Goal: Information Seeking & Learning: Learn about a topic

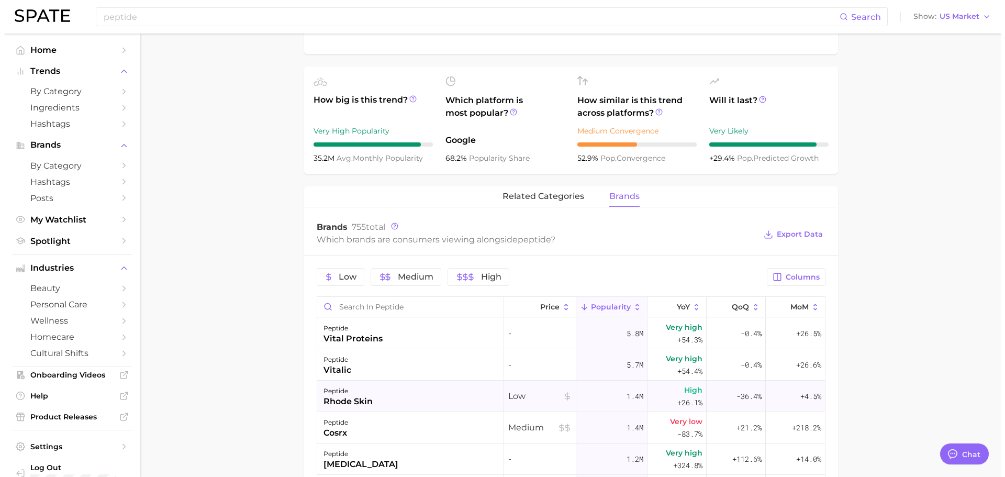
scroll to position [471, 0]
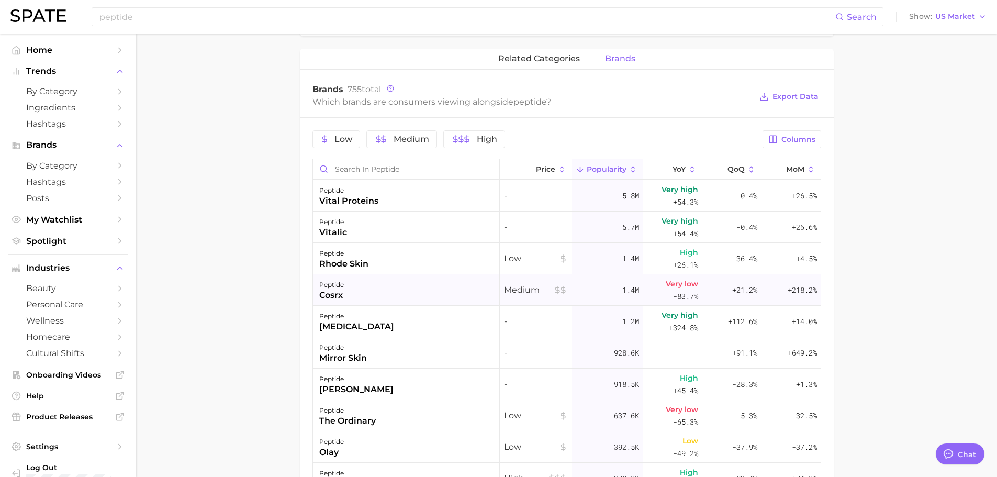
click at [336, 289] on div "cosrx" at bounding box center [331, 295] width 25 height 13
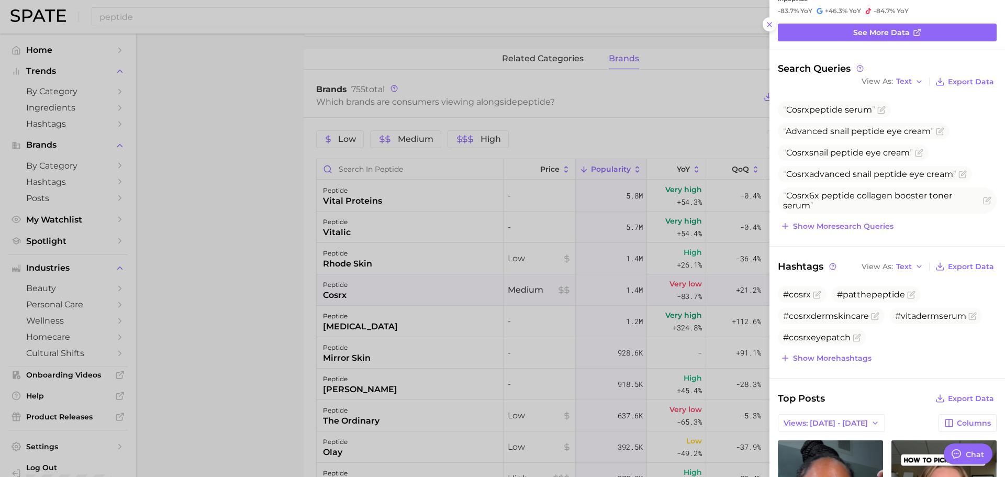
scroll to position [0, 0]
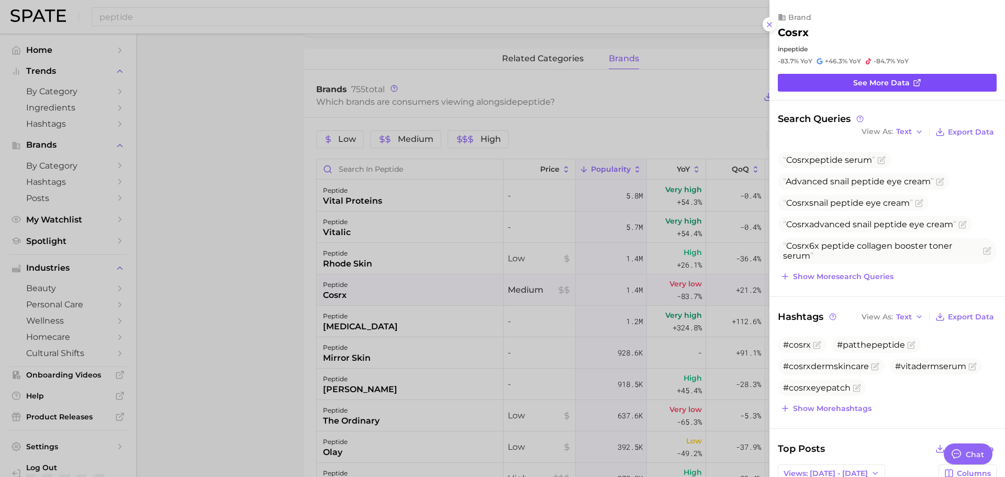
click at [868, 86] on span "See more data" at bounding box center [881, 83] width 57 height 9
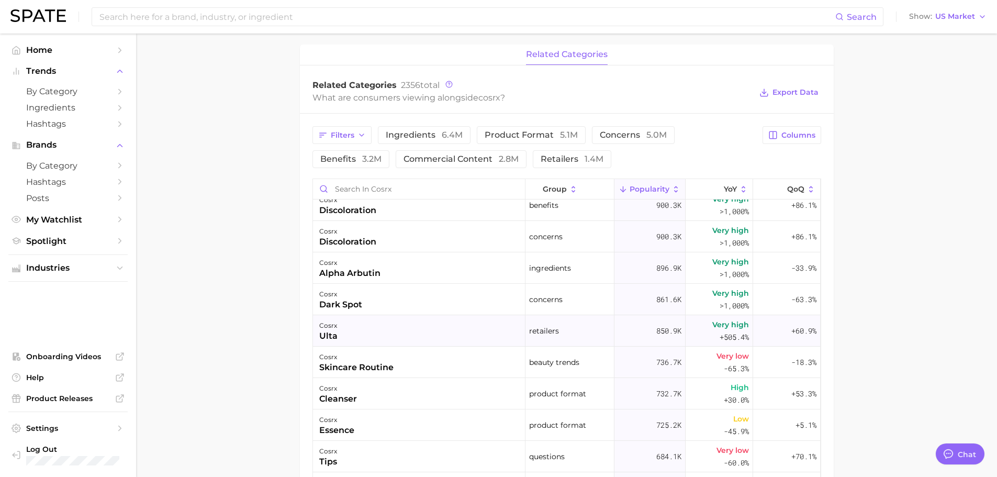
scroll to position [366, 0]
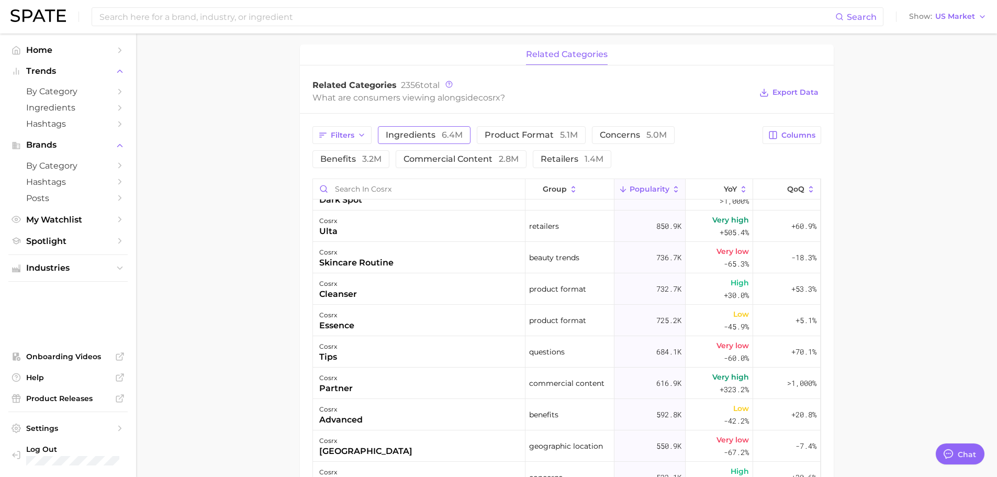
click at [426, 140] on button "ingredients 6.4m" at bounding box center [424, 135] width 93 height 18
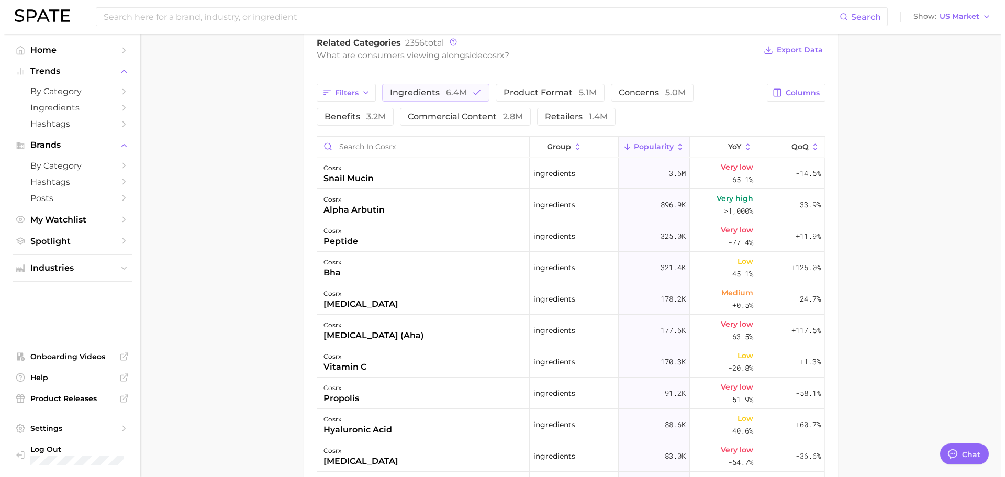
scroll to position [471, 0]
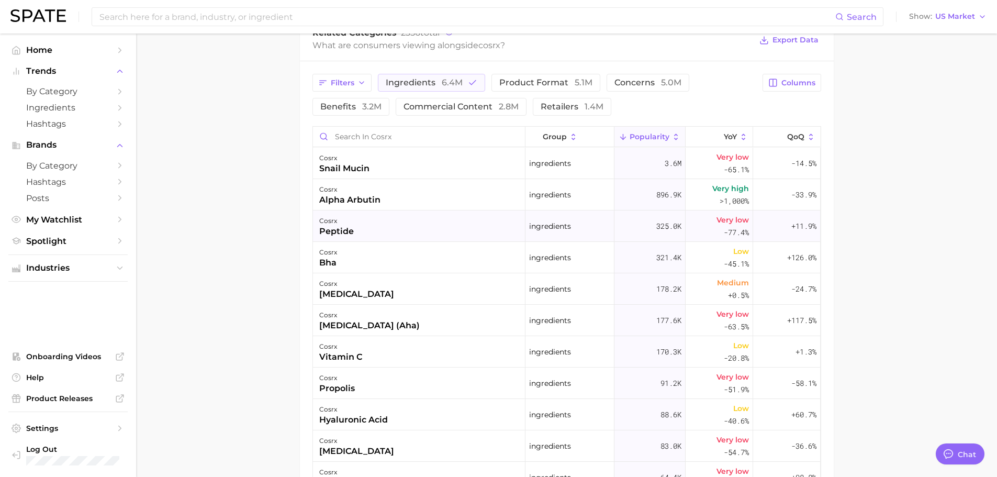
click at [341, 230] on div "peptide" at bounding box center [336, 231] width 35 height 13
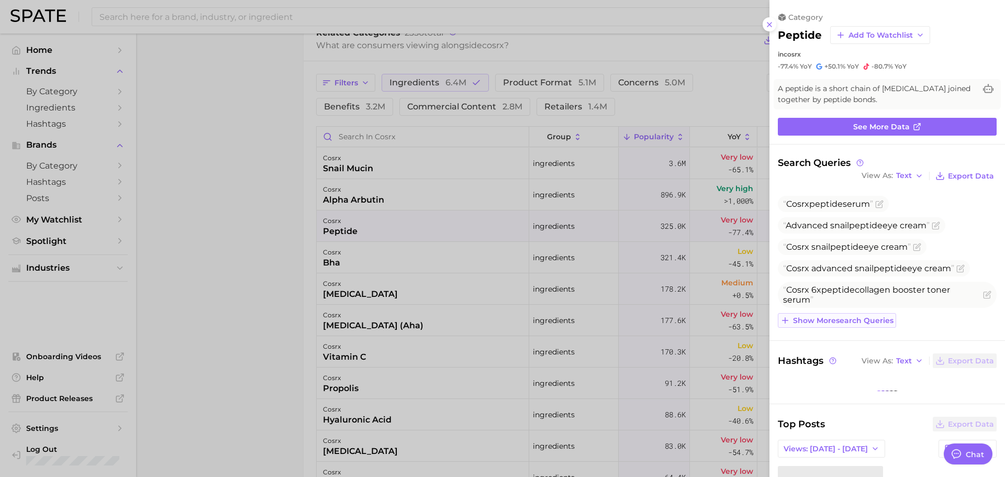
click at [882, 323] on span "Show more search queries" at bounding box center [843, 320] width 100 height 9
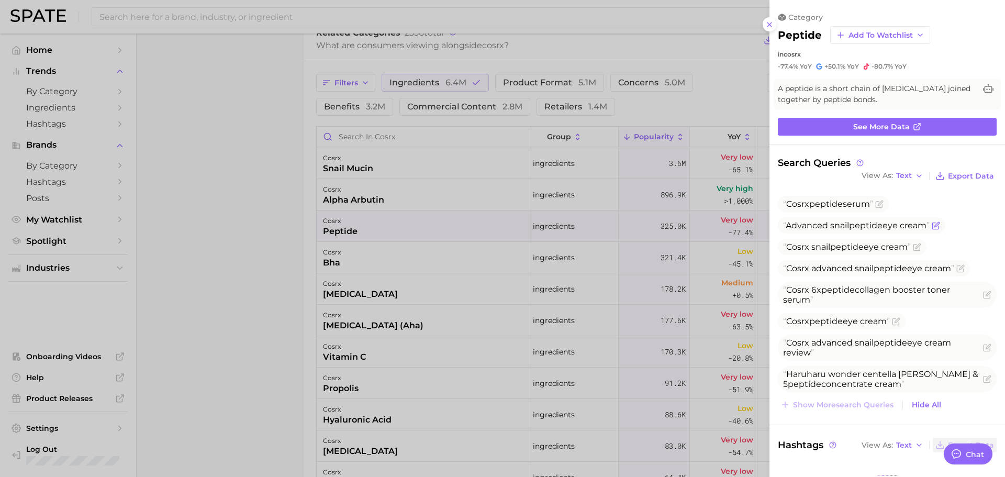
scroll to position [0, 0]
click at [835, 162] on span "Search Queries" at bounding box center [821, 163] width 87 height 12
click at [953, 174] on span "Export Data" at bounding box center [971, 176] width 46 height 9
click at [936, 126] on link "See more data" at bounding box center [887, 127] width 219 height 18
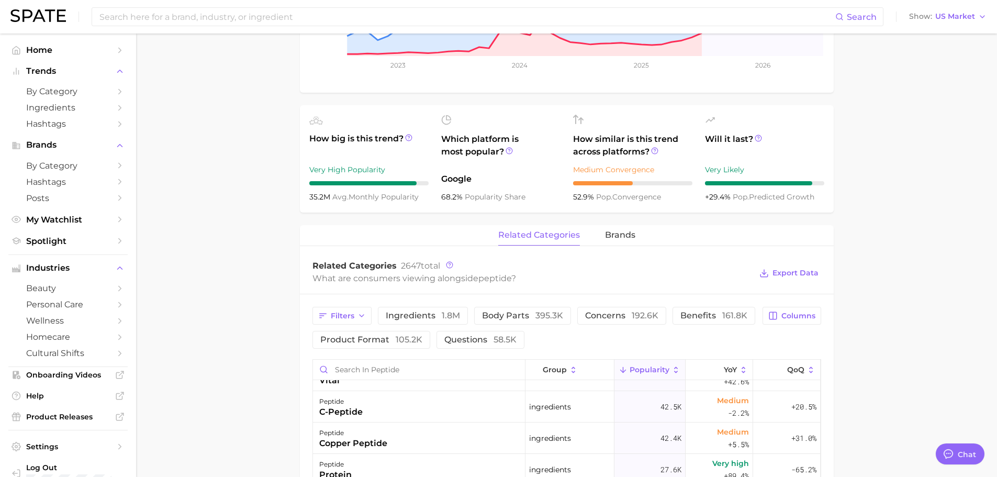
scroll to position [292, 0]
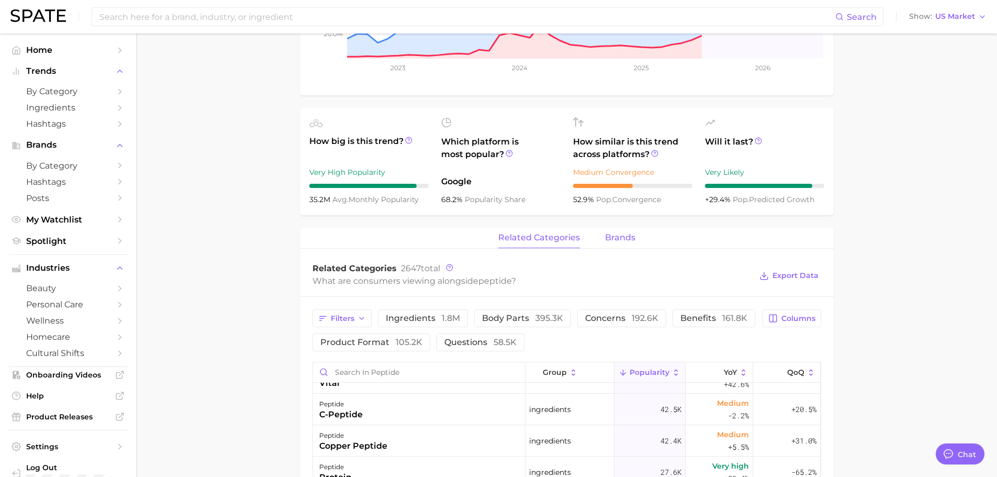
click at [630, 228] on button "brands" at bounding box center [620, 238] width 30 height 20
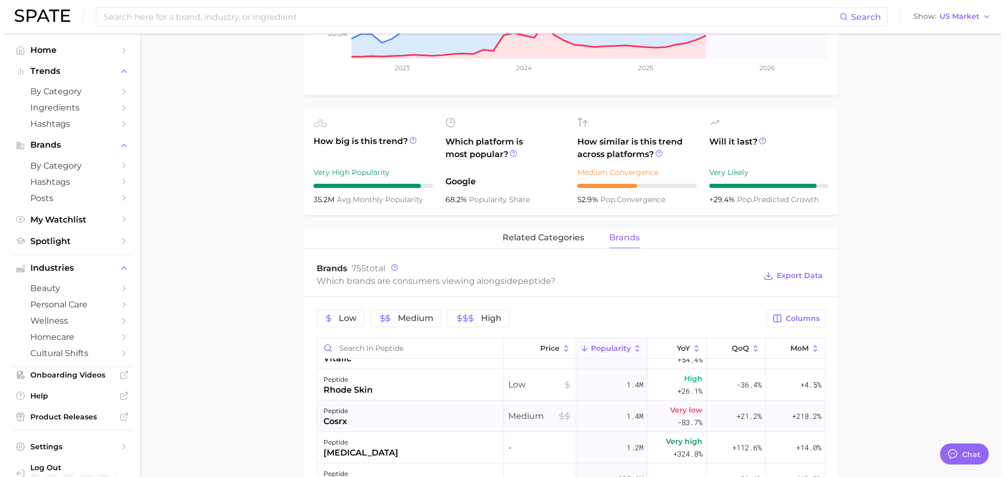
scroll to position [52, 0]
click at [408, 409] on div "peptide cosrx" at bounding box center [406, 416] width 187 height 31
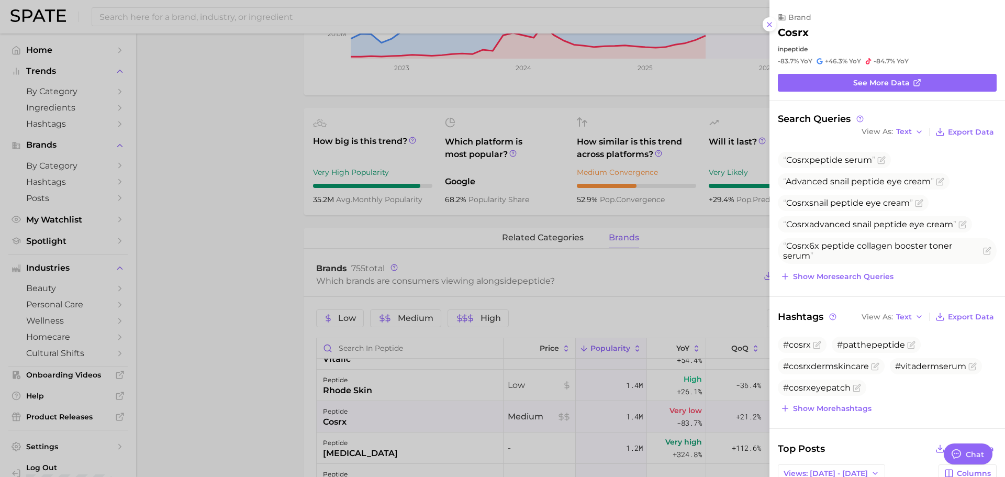
scroll to position [0, 0]
click at [699, 399] on div at bounding box center [502, 238] width 1005 height 477
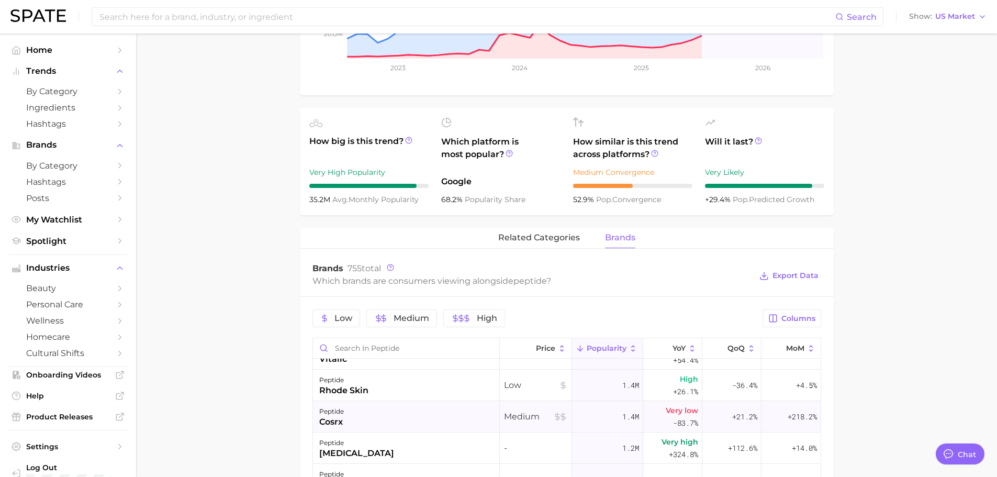
click at [334, 416] on div "cosrx" at bounding box center [331, 422] width 25 height 13
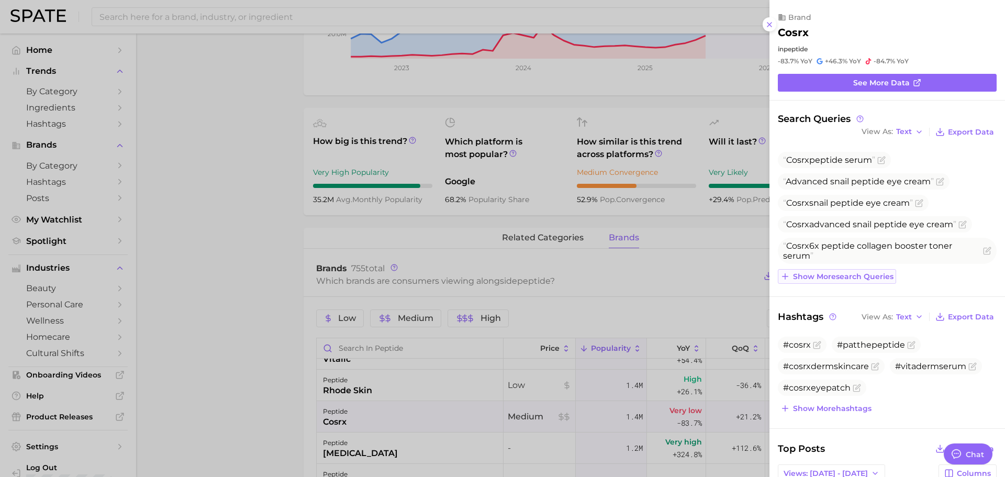
click at [837, 277] on span "Show more search queries" at bounding box center [843, 276] width 100 height 9
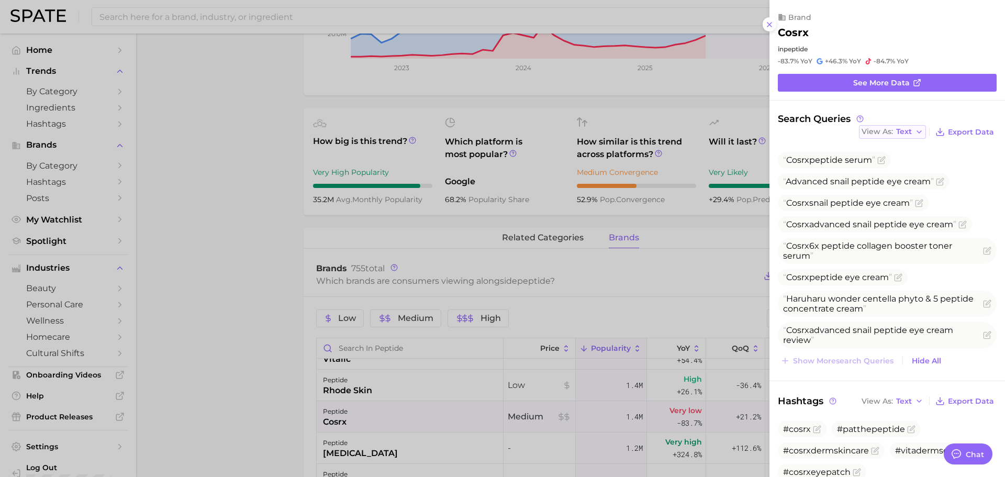
click at [905, 131] on button "View As Text" at bounding box center [892, 132] width 67 height 14
click at [915, 161] on button "Table" at bounding box center [916, 168] width 115 height 19
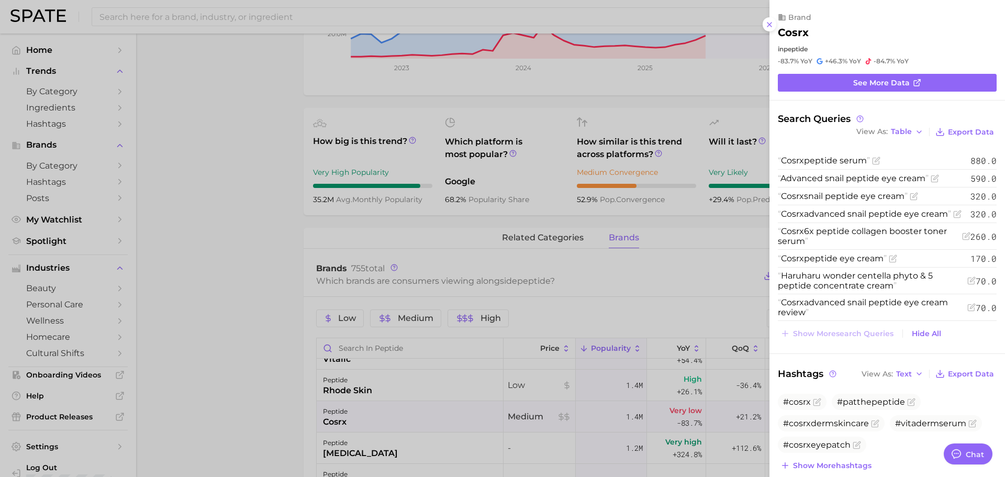
type textarea "x"
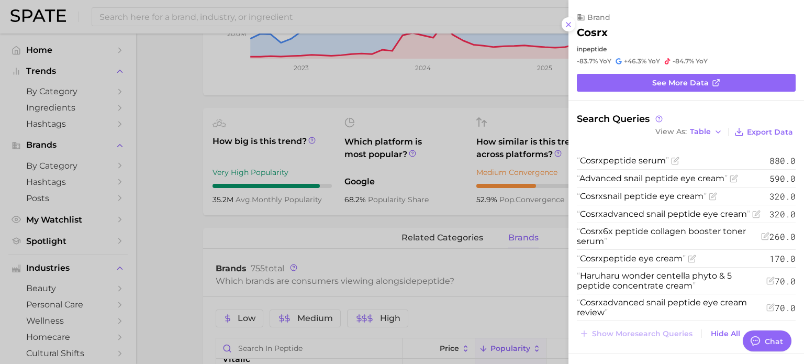
scroll to position [52, 0]
